Goal: Transaction & Acquisition: Purchase product/service

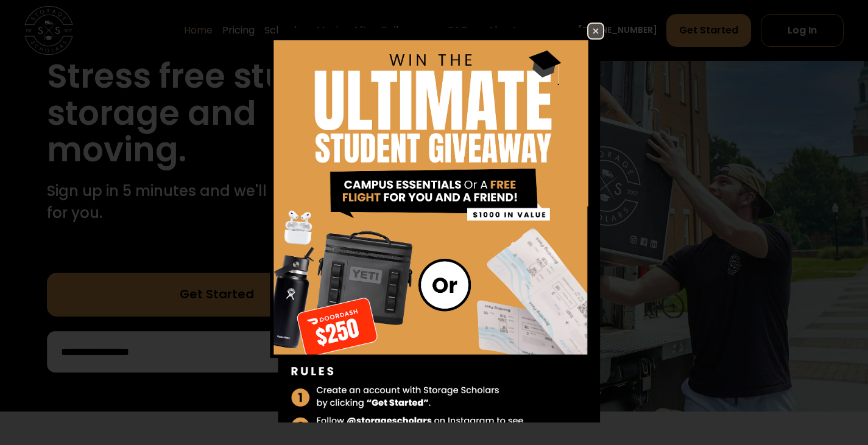
click at [588, 26] on img at bounding box center [595, 31] width 15 height 15
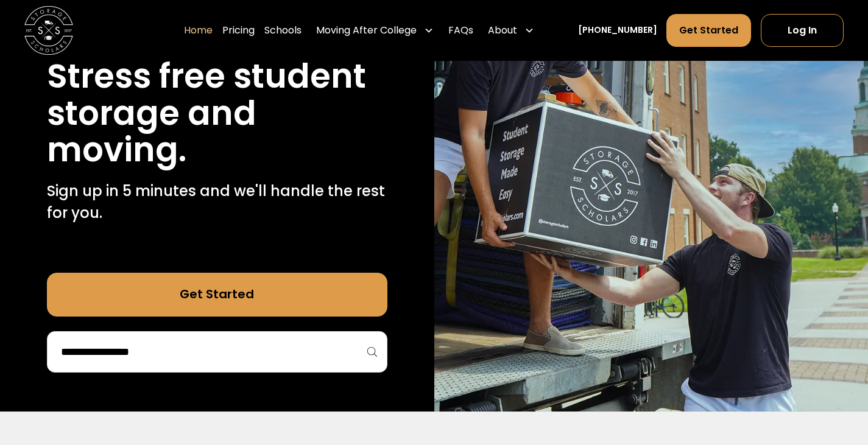
click at [256, 348] on input "search" at bounding box center [217, 352] width 315 height 21
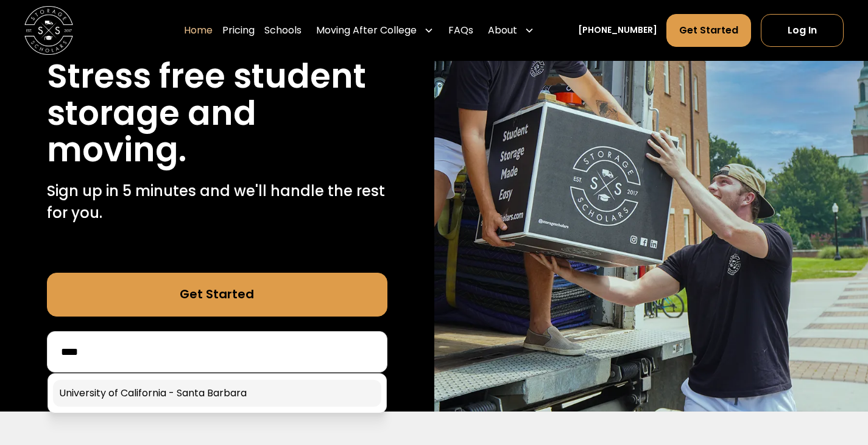
type input "****"
click at [257, 393] on link at bounding box center [217, 393] width 328 height 27
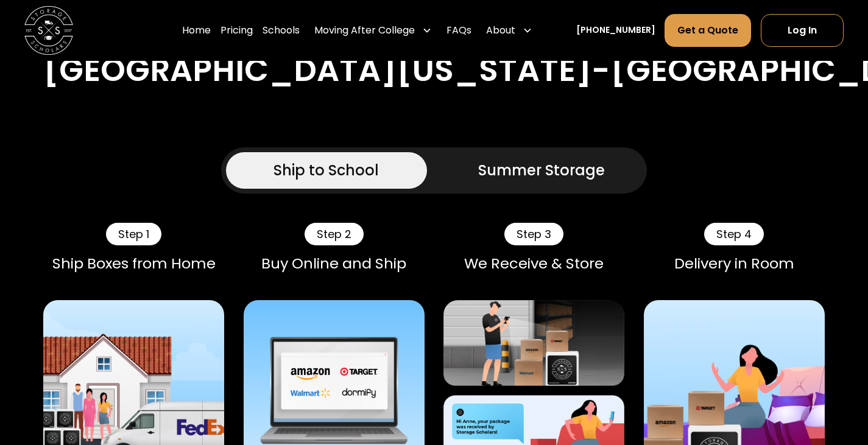
scroll to position [1026, 0]
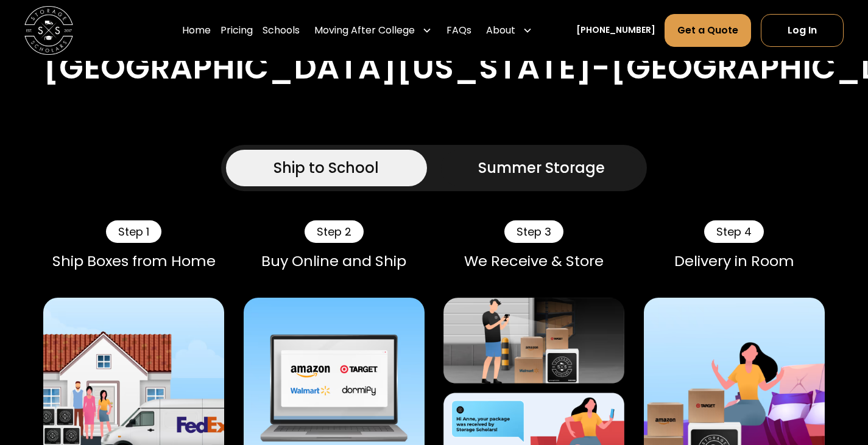
click at [493, 157] on div "Summer Storage" at bounding box center [541, 168] width 127 height 22
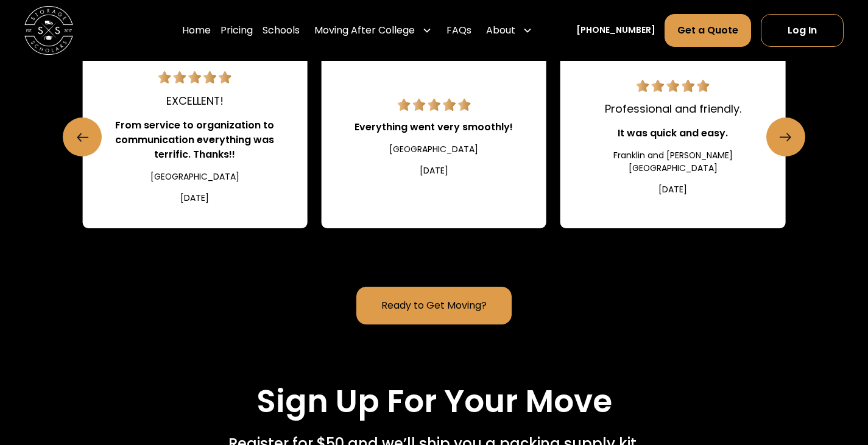
scroll to position [2386, 0]
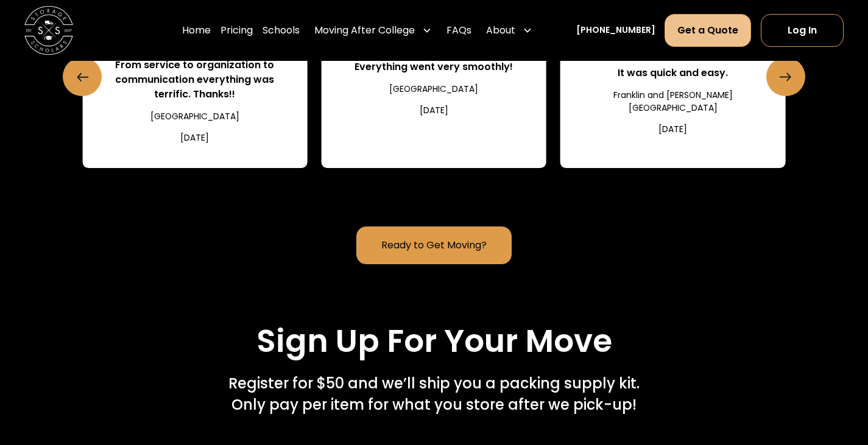
click at [713, 21] on link "Get a Quote" at bounding box center [707, 30] width 86 height 33
